Goal: Information Seeking & Learning: Learn about a topic

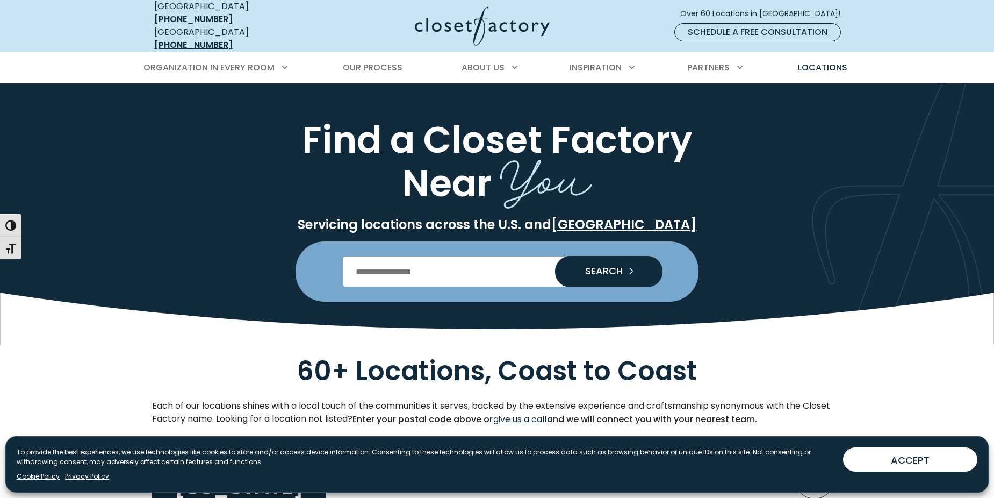
click at [480, 260] on input "Enter Postal Code" at bounding box center [497, 271] width 309 height 30
type input "*****"
click at [598, 266] on span "SEARCH" at bounding box center [600, 271] width 46 height 10
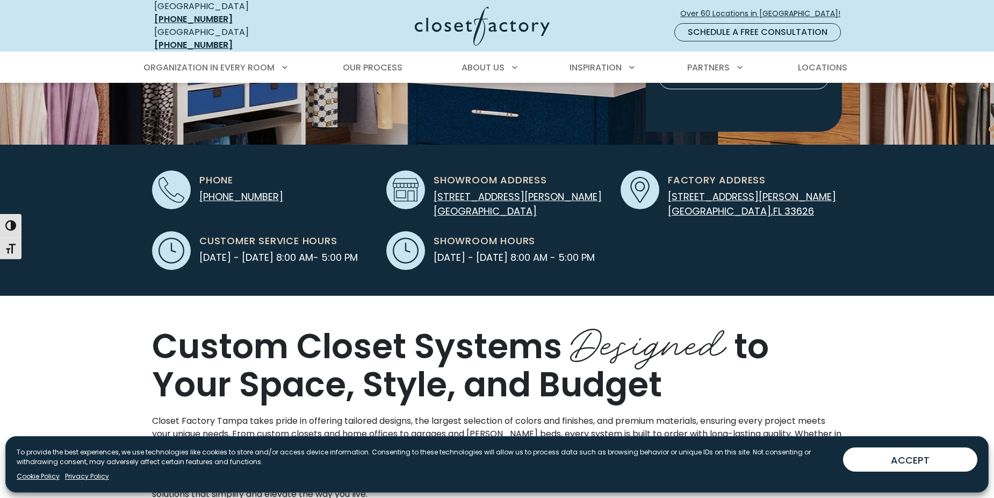
scroll to position [269, 0]
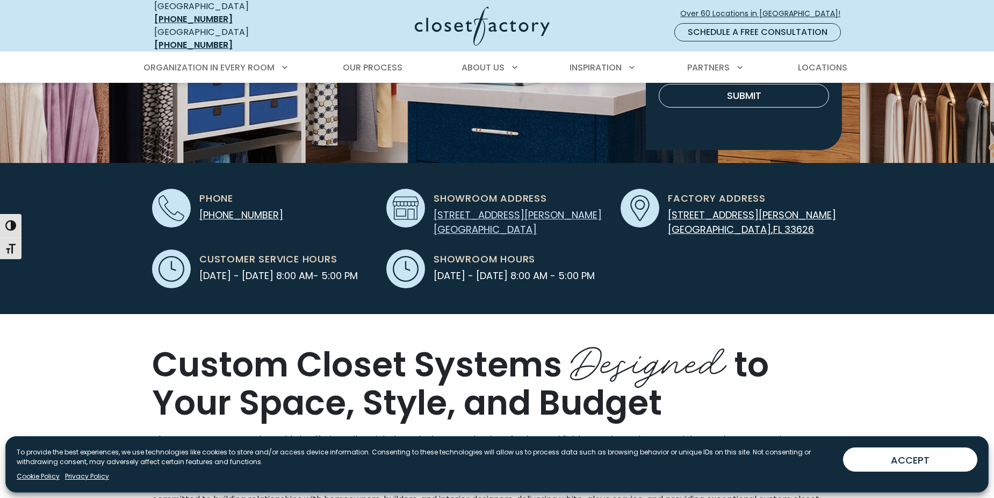
click at [491, 208] on link "[STREET_ADDRESS][PERSON_NAME]" at bounding box center [518, 222] width 168 height 28
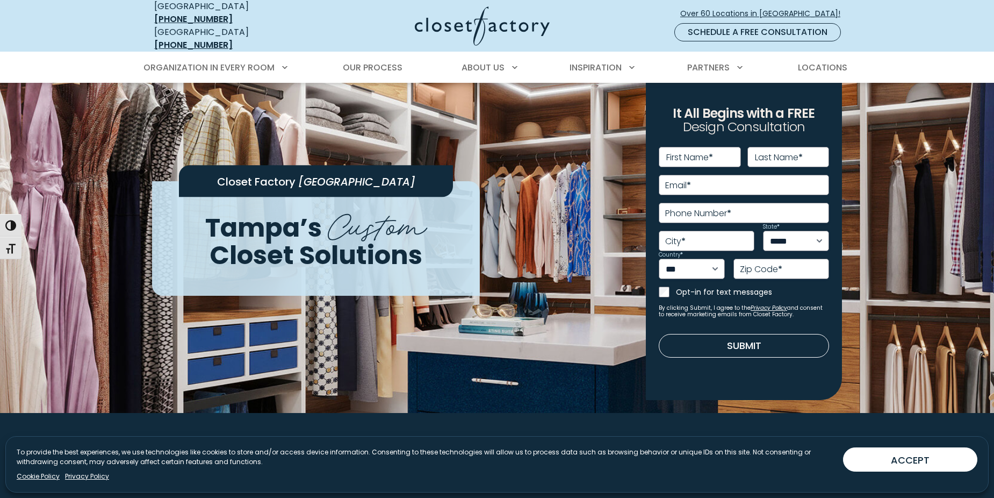
scroll to position [0, 0]
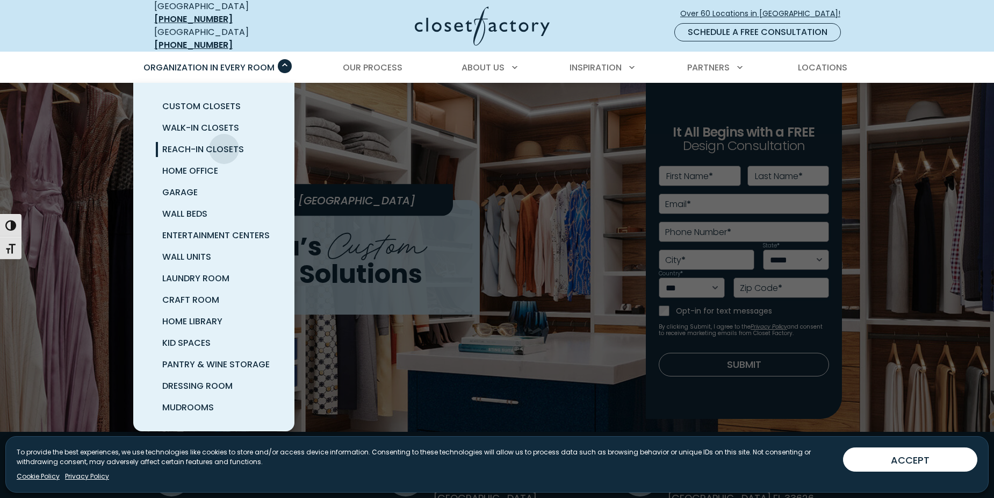
click at [224, 143] on span "Reach-In Closets" at bounding box center [203, 149] width 82 height 12
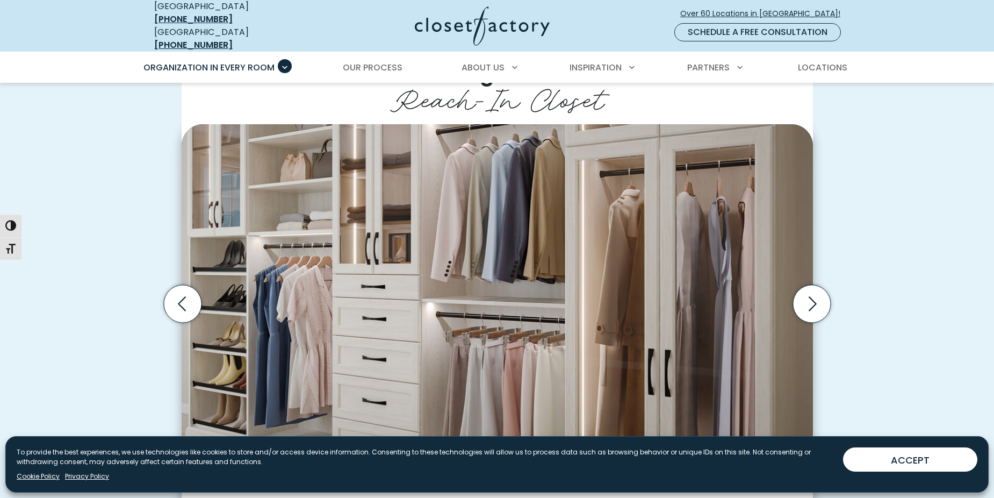
scroll to position [322, 0]
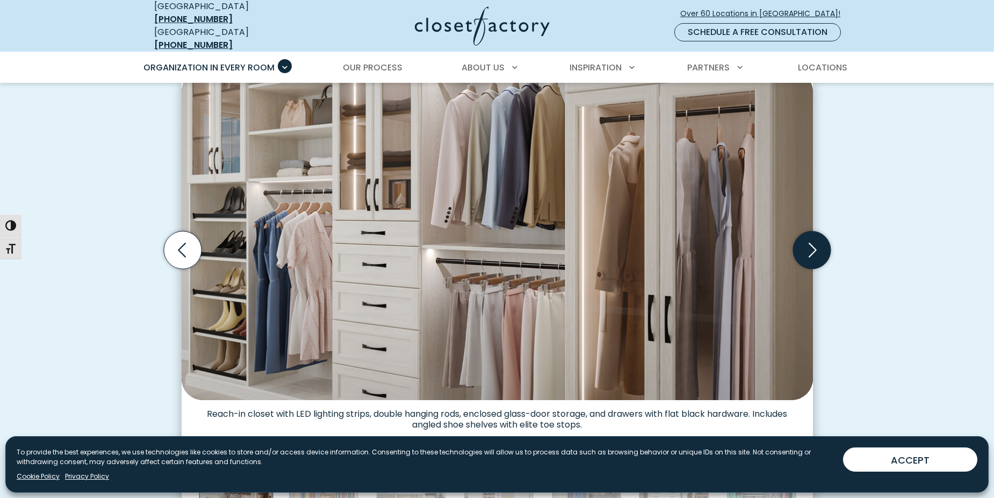
click at [819, 239] on icon "Next slide" at bounding box center [812, 250] width 38 height 38
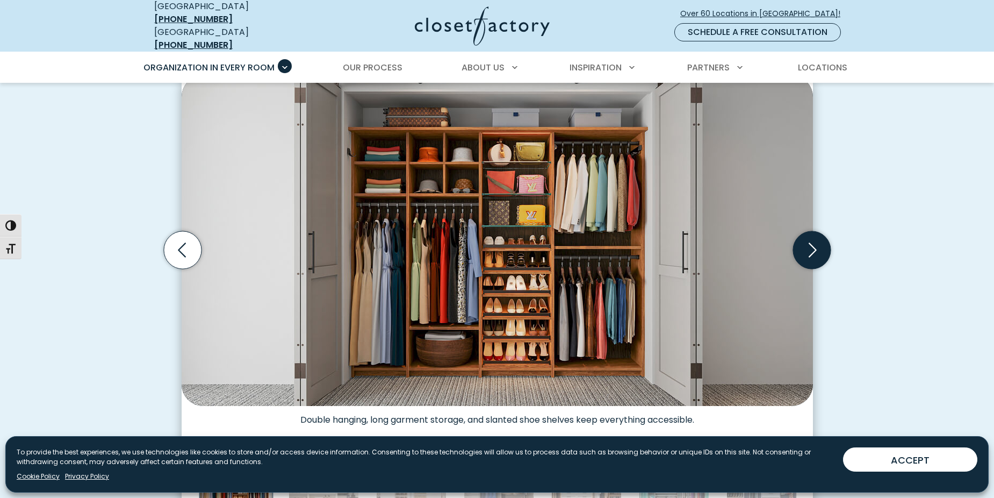
click at [819, 239] on icon "Next slide" at bounding box center [812, 250] width 38 height 38
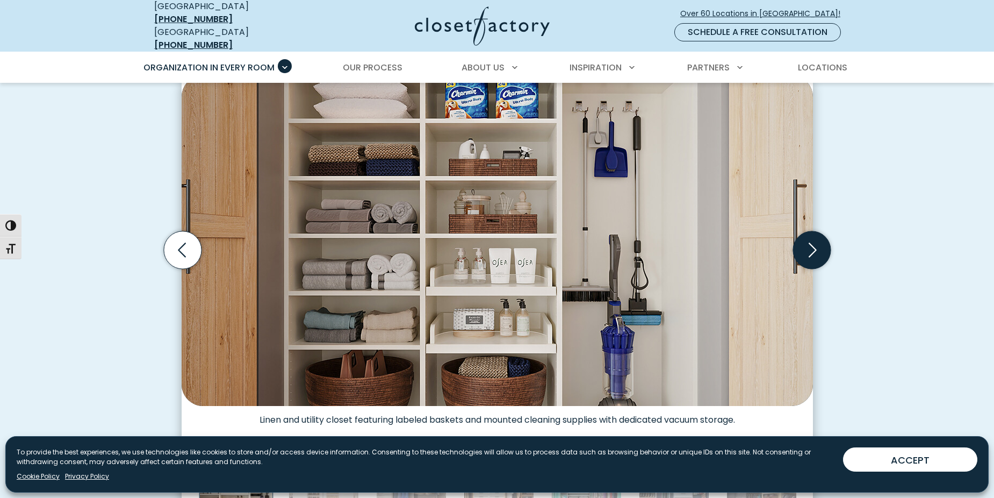
click at [819, 239] on icon "Next slide" at bounding box center [812, 250] width 38 height 38
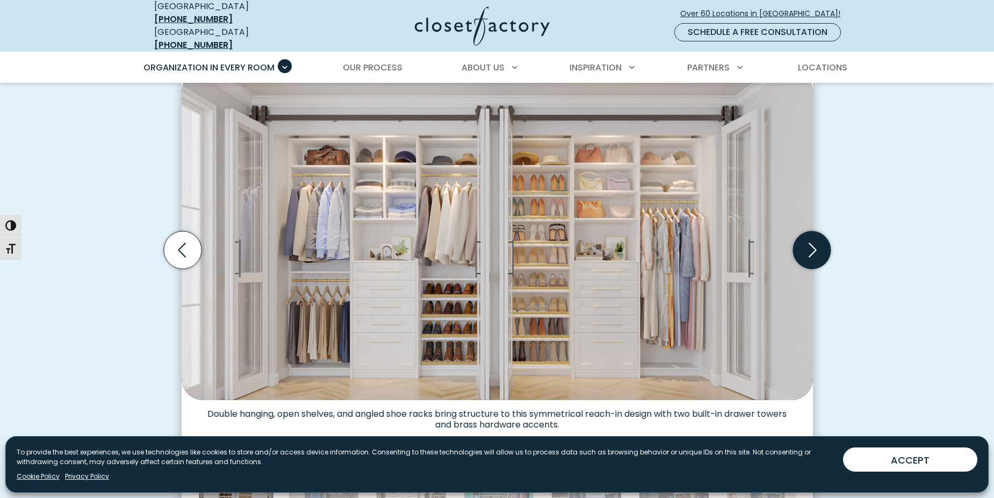
click at [819, 239] on icon "Next slide" at bounding box center [812, 250] width 38 height 38
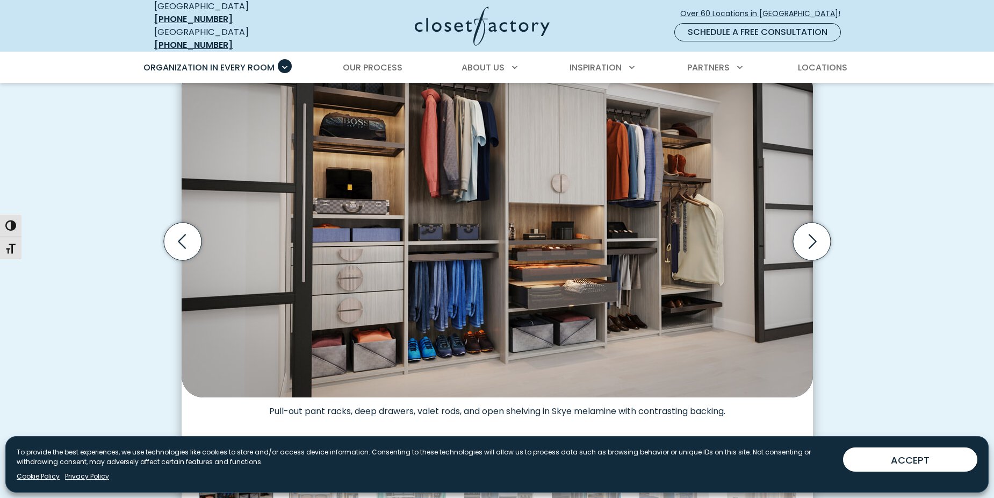
scroll to position [537, 0]
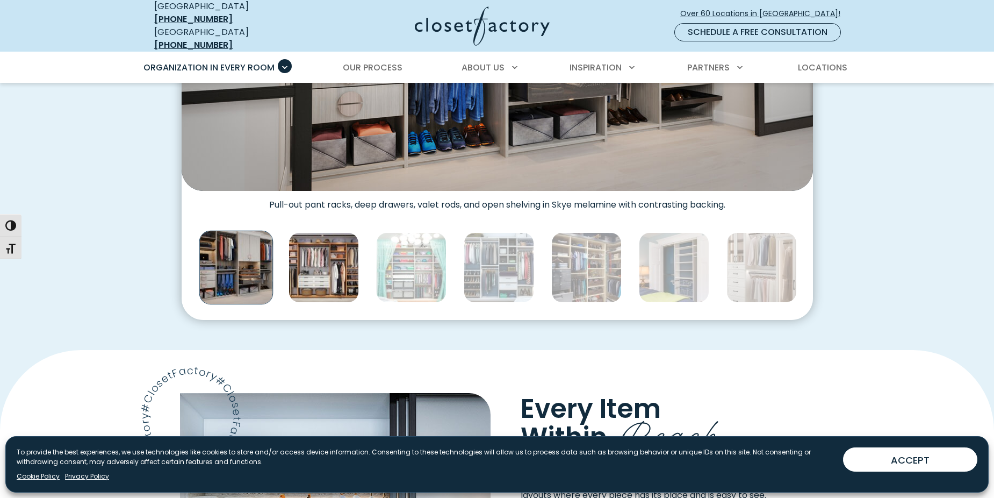
click at [328, 261] on img "Thumbnail Gallery" at bounding box center [324, 267] width 70 height 70
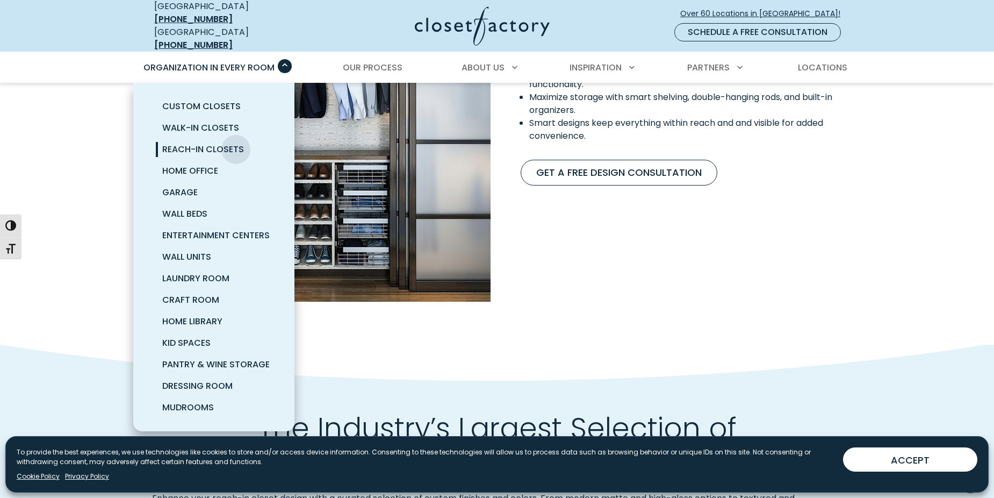
scroll to position [914, 0]
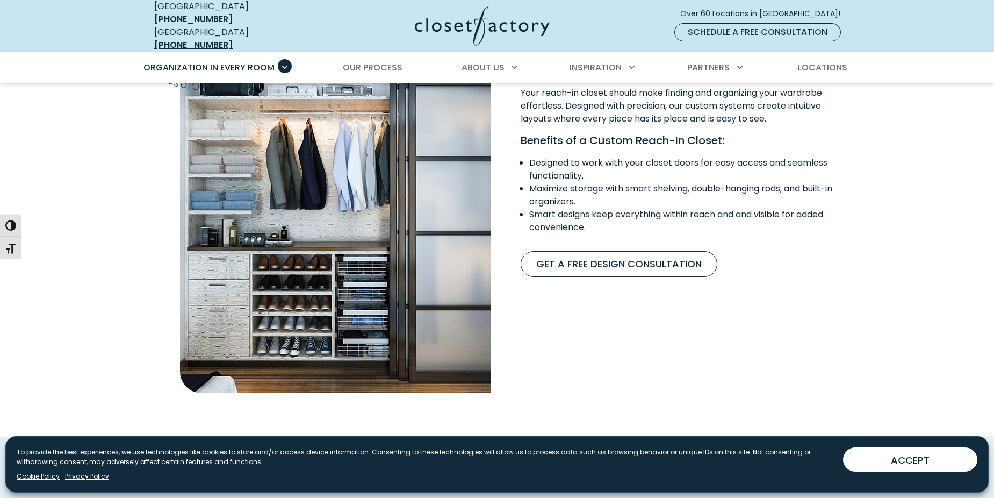
click at [646, 343] on div "Every Item Within [GEOGRAPHIC_DATA] Your reach-in closet should make finding an…" at bounding box center [672, 205] width 351 height 376
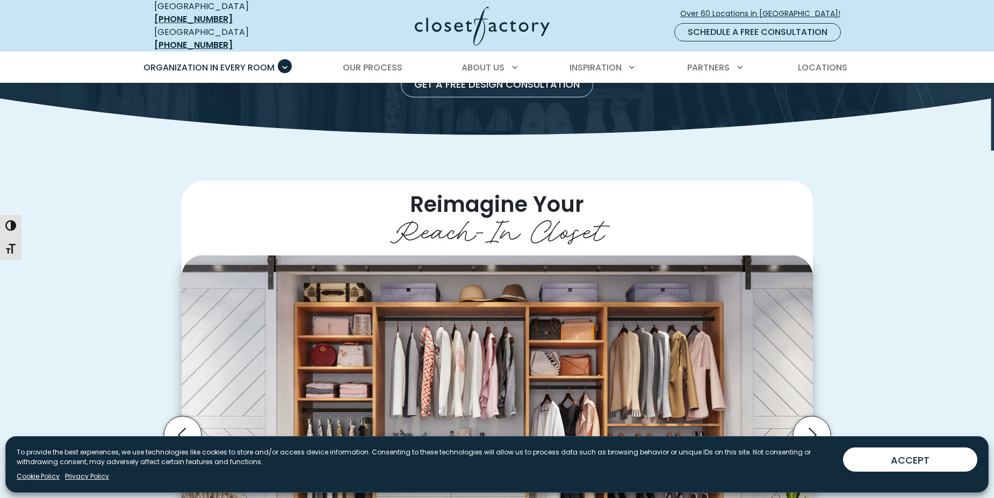
scroll to position [0, 0]
